Goal: Task Accomplishment & Management: Manage account settings

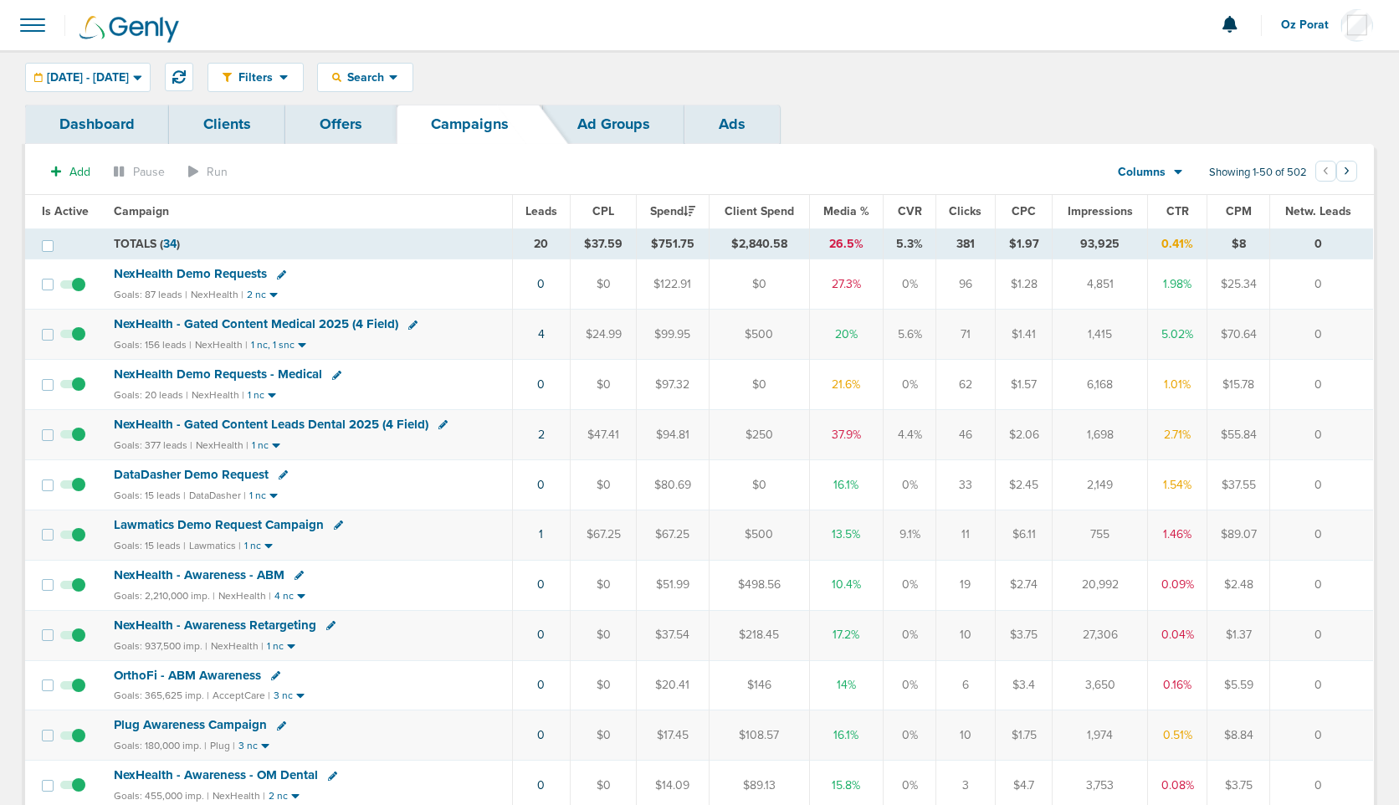
click at [1297, 23] on span "Oz Porat" at bounding box center [1310, 25] width 59 height 12
click at [1262, 70] on link "Sign Out" at bounding box center [1290, 72] width 167 height 21
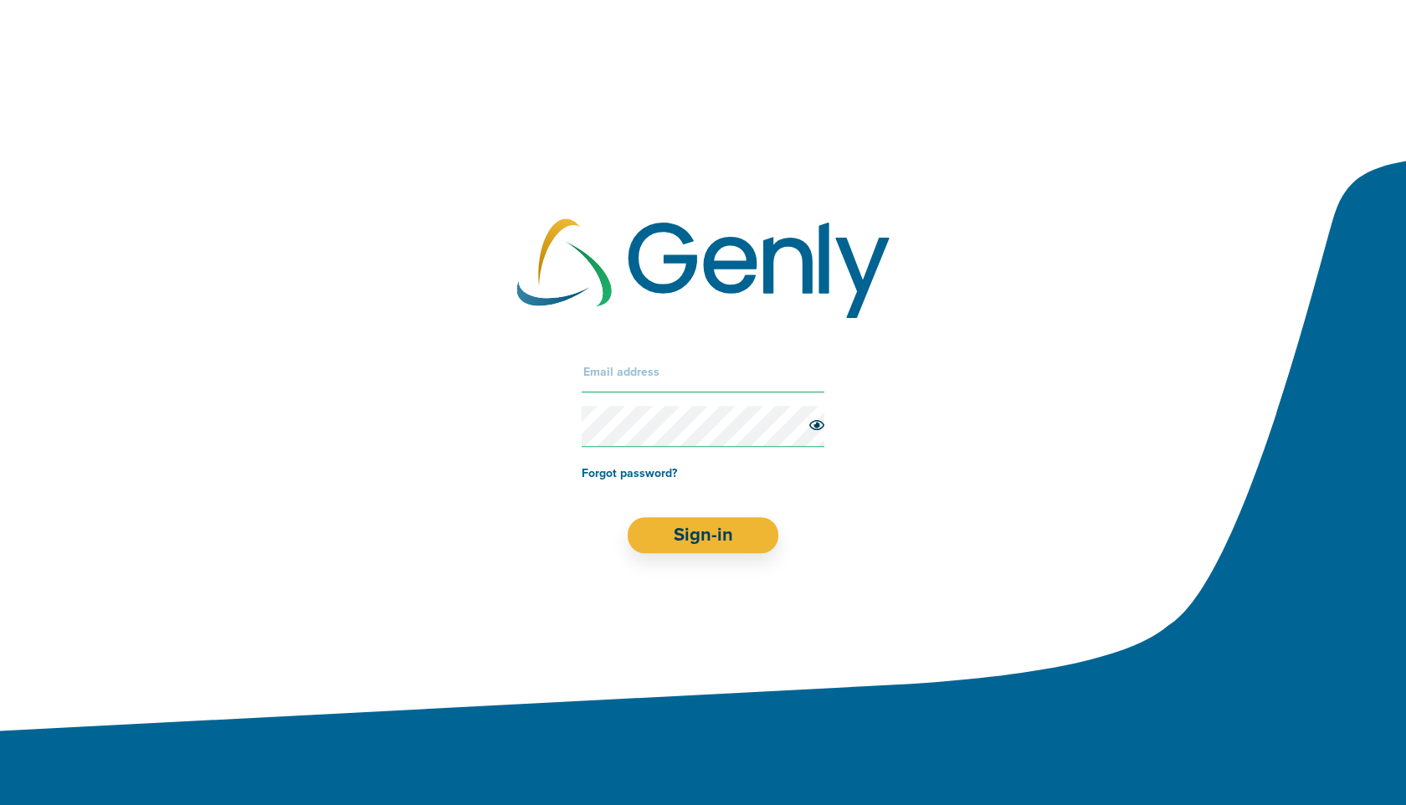
type input "Oz@preciseos.com"
click at [659, 364] on input "Oz@preciseos.com" at bounding box center [703, 372] width 243 height 40
click at [675, 551] on button "Sign-in" at bounding box center [703, 535] width 151 height 36
